Goal: Information Seeking & Learning: Understand process/instructions

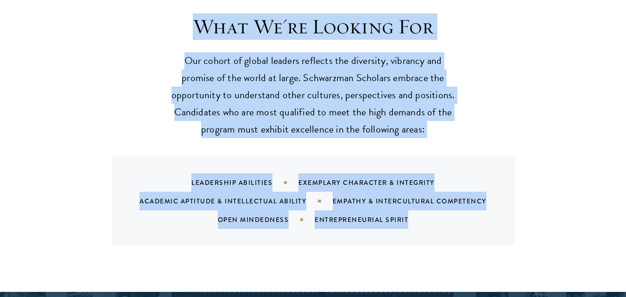
click at [515, 36] on div "What We're Looking For Our cohort of global leaders reflects the diversity, vib…" at bounding box center [313, 130] width 466 height 232
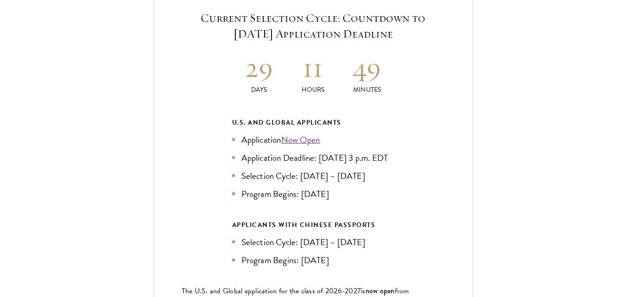
scroll to position [2037, 0]
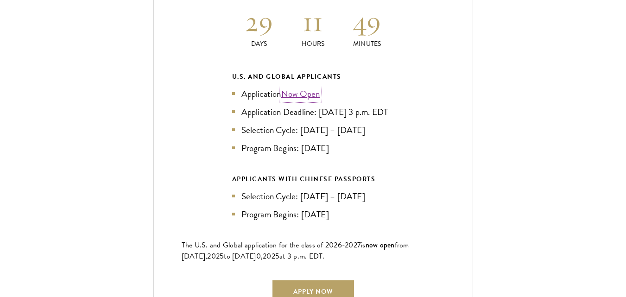
click at [301, 87] on link "Now Open" at bounding box center [300, 93] width 39 height 13
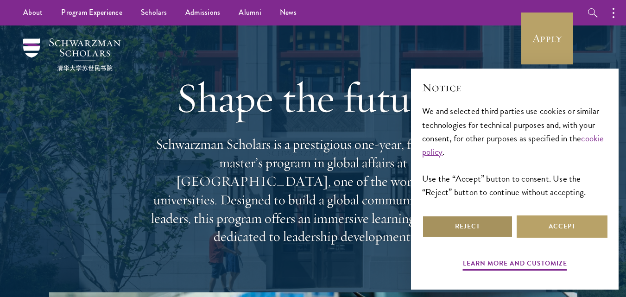
click at [450, 229] on button "Reject" at bounding box center [467, 226] width 91 height 22
